Goal: Check status

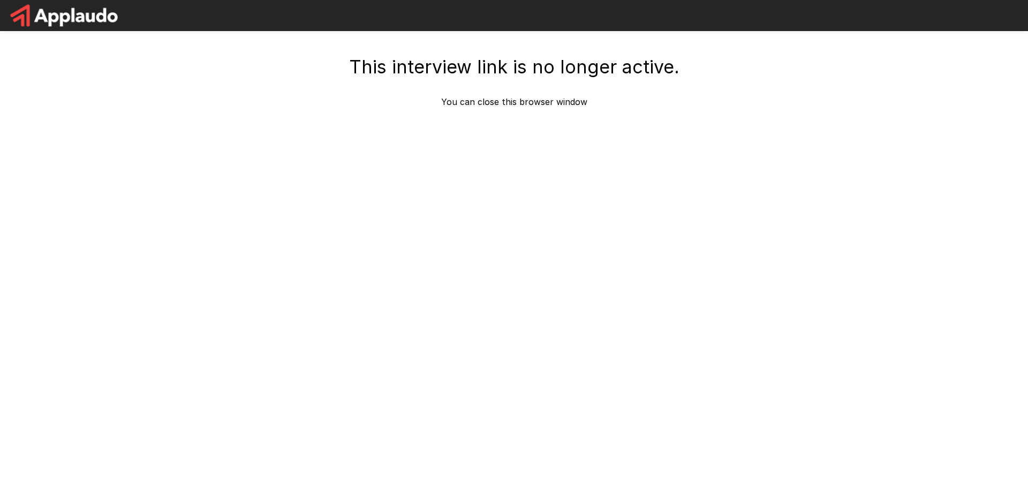
drag, startPoint x: 528, startPoint y: 105, endPoint x: 449, endPoint y: 95, distance: 79.9
click at [523, 104] on p "You can close this browser window" at bounding box center [514, 101] width 146 height 13
drag, startPoint x: 441, startPoint y: 94, endPoint x: 559, endPoint y: 103, distance: 118.1
click at [559, 103] on div "This interview link is no longer active. You can close this browser window" at bounding box center [514, 82] width 617 height 52
